Goal: Obtain resource: Download file/media

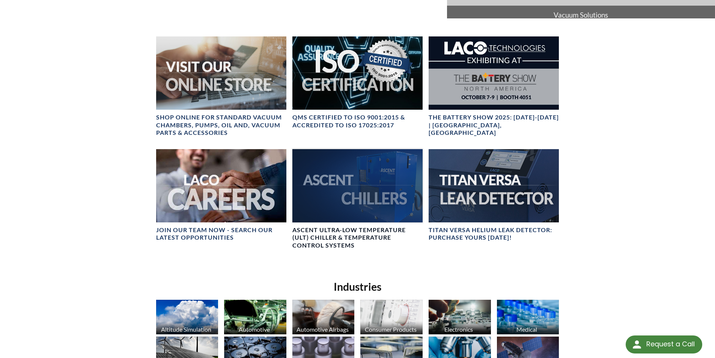
scroll to position [300, 0]
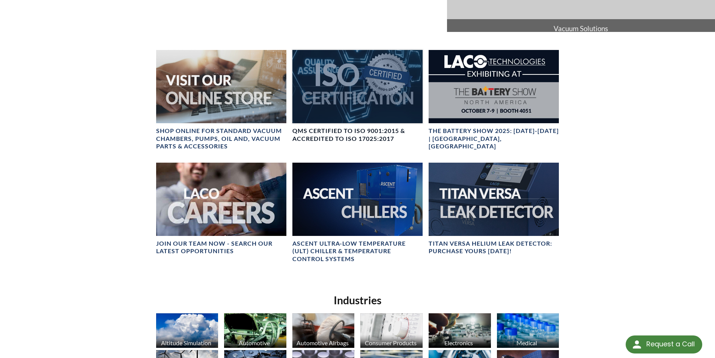
click at [354, 97] on div at bounding box center [358, 86] width 130 height 73
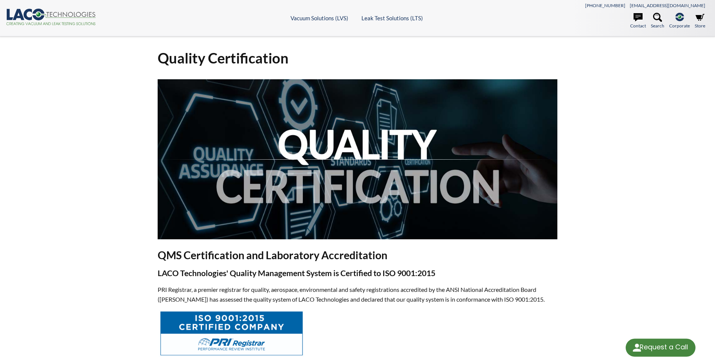
select select "Dil Çeviri Widget'ı"
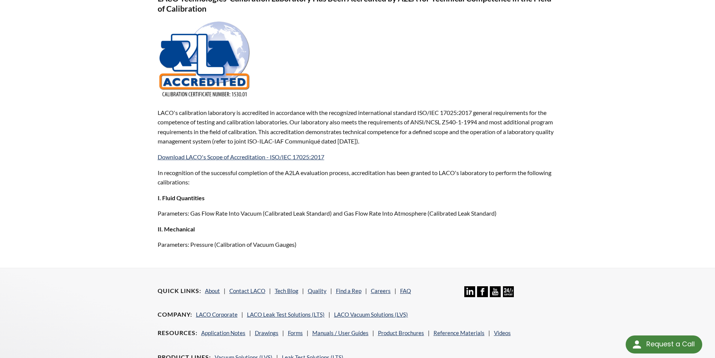
scroll to position [526, 0]
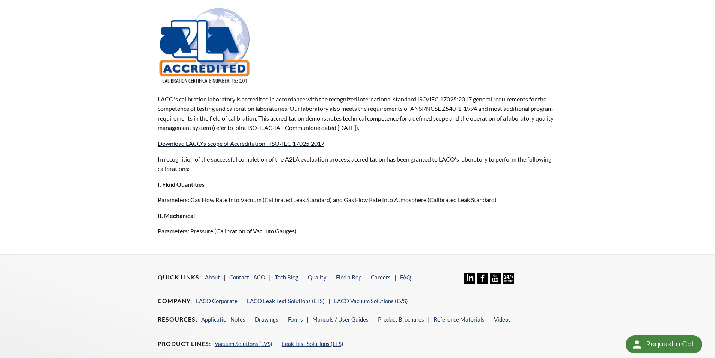
click at [230, 146] on link "Download LACO's Scope of Accreditation - ISO/IEC 17025:2017" at bounding box center [241, 143] width 167 height 7
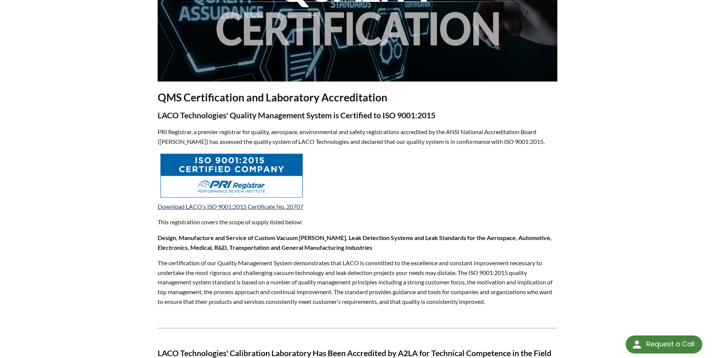
scroll to position [75, 0]
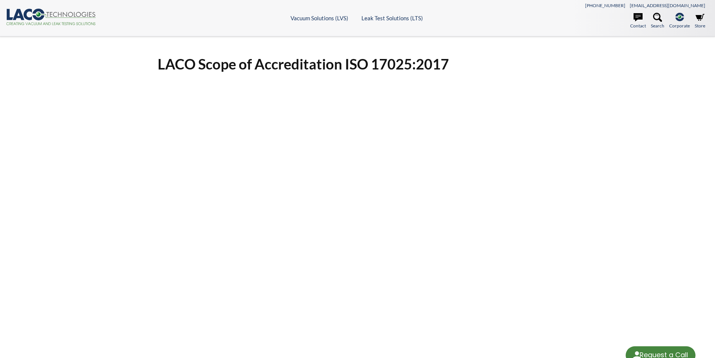
select select "Dil Çeviri Widget'ı"
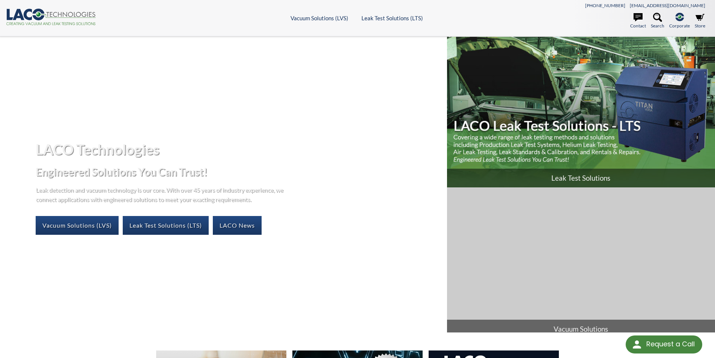
select select "Dil Çeviri Widget'ı"
